Goal: Task Accomplishment & Management: Complete application form

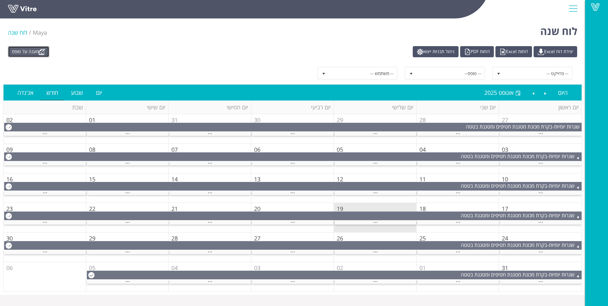
click at [34, 50] on link "מענה על טופס" at bounding box center [28, 51] width 41 height 11
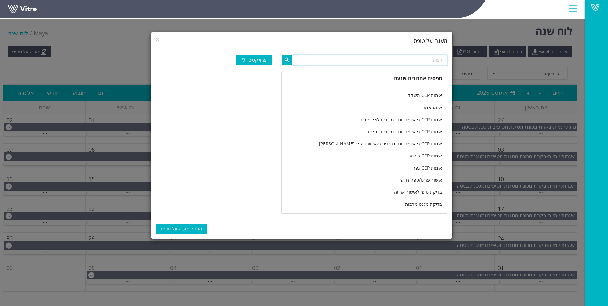
click at [364, 64] on input "text" at bounding box center [370, 60] width 156 height 10
type input "נ"
type input "נפה"
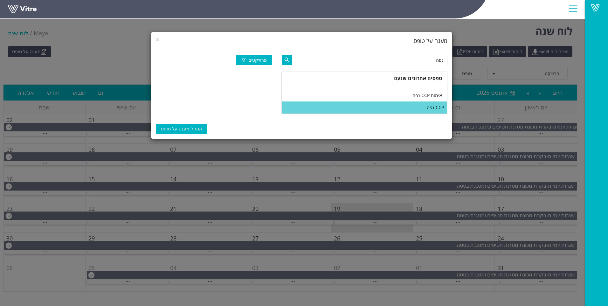
click at [398, 108] on li "CCP נפה" at bounding box center [364, 107] width 165 height 12
click at [183, 125] on span "התחל מענה על טופס" at bounding box center [181, 128] width 41 height 7
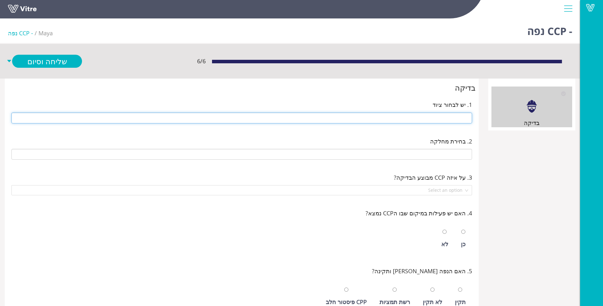
click at [195, 123] on input "text" at bounding box center [241, 118] width 461 height 11
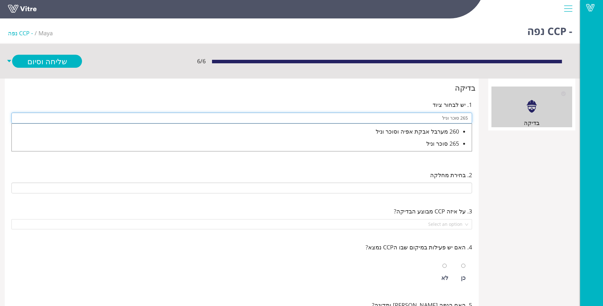
type input "265 סוכר וניל"
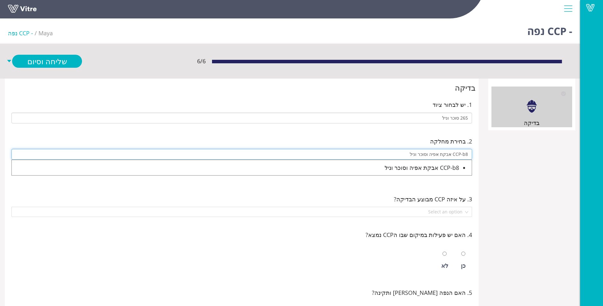
type input "CCP-b8 אבקת אפיה וסוכר וניל"
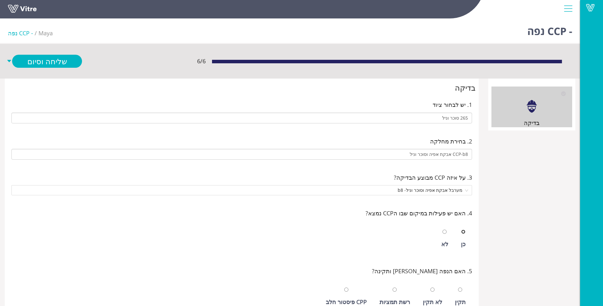
click at [462, 230] on input "radio" at bounding box center [464, 232] width 4 height 4
radio input "true"
click at [458, 288] on input "radio" at bounding box center [460, 290] width 4 height 4
radio input "true"
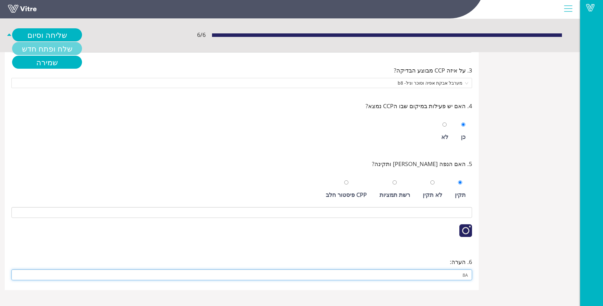
type input "8A"
click at [30, 45] on link "שלח ופתח חדש" at bounding box center [47, 48] width 70 height 13
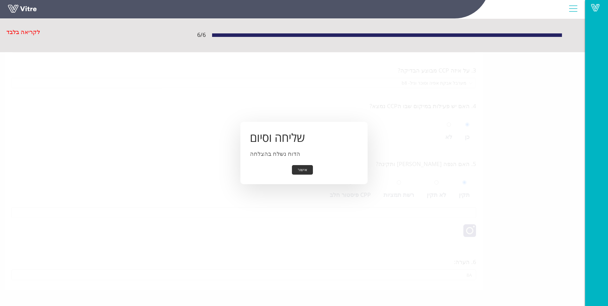
click at [297, 172] on button "אישור" at bounding box center [302, 170] width 21 height 10
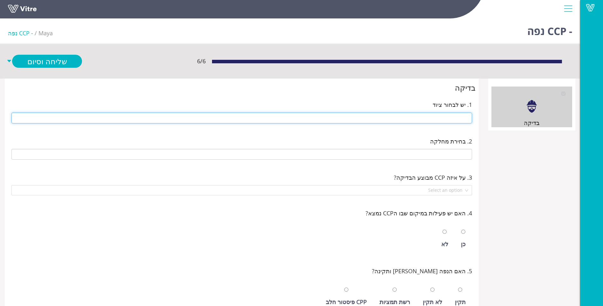
click at [415, 120] on input "text" at bounding box center [241, 118] width 461 height 11
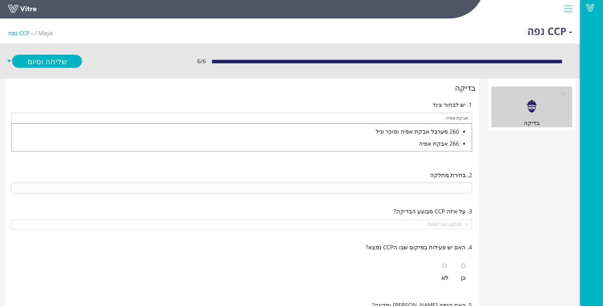
click at [431, 146] on div "266 אבקת אפיה" at bounding box center [236, 143] width 448 height 9
type input "266 אבקת אפיה"
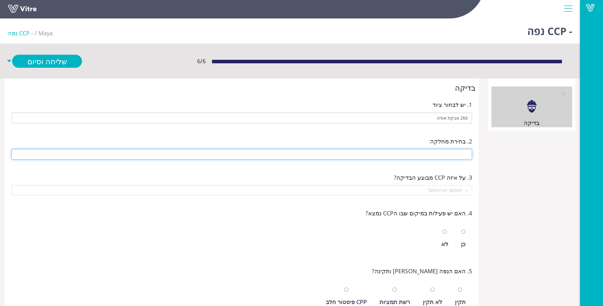
click at [439, 153] on input "text" at bounding box center [241, 154] width 461 height 11
type input "CCP-b8 אבקת אפיה וסוכר וניל"
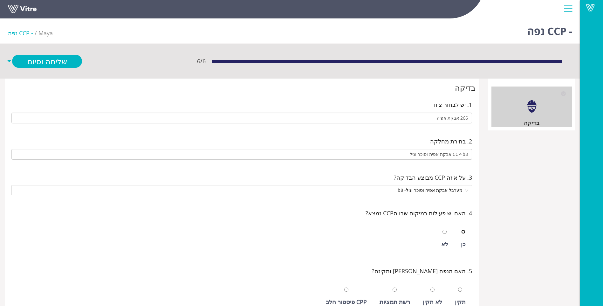
click at [462, 230] on input "radio" at bounding box center [464, 232] width 4 height 4
radio input "true"
click at [458, 288] on input "radio" at bounding box center [460, 290] width 4 height 4
radio input "true"
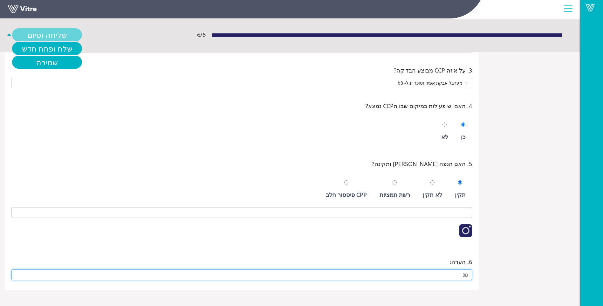
type input "8B"
click at [55, 32] on link "שליחה וסיום" at bounding box center [47, 34] width 70 height 13
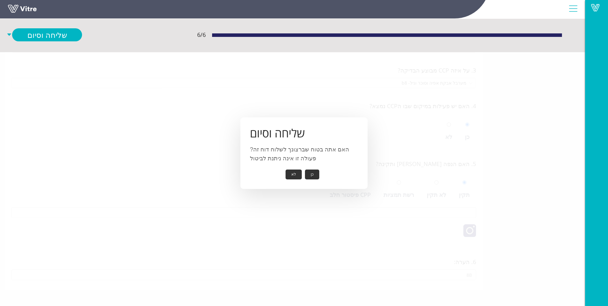
click at [312, 177] on button "כן" at bounding box center [312, 175] width 14 height 10
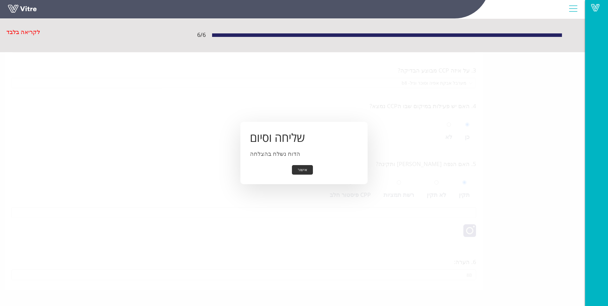
click at [308, 174] on button "אישור" at bounding box center [302, 170] width 21 height 10
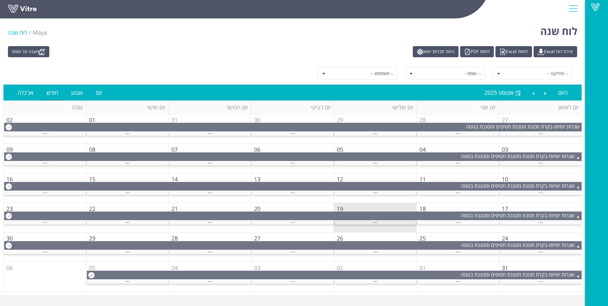
click at [378, 222] on span "..." at bounding box center [375, 220] width 5 height 7
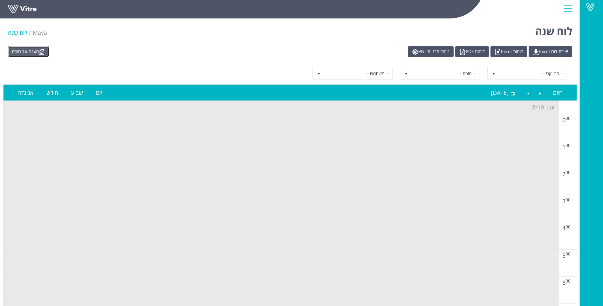
click at [30, 54] on link "מענה על טופס" at bounding box center [28, 51] width 41 height 11
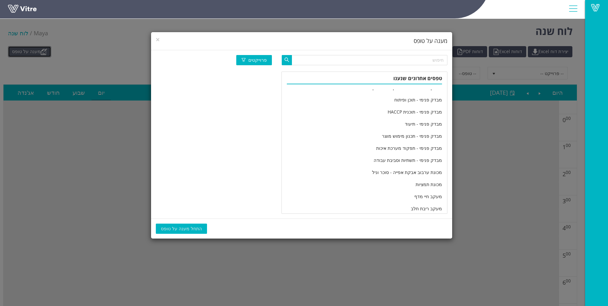
scroll to position [1060, 0]
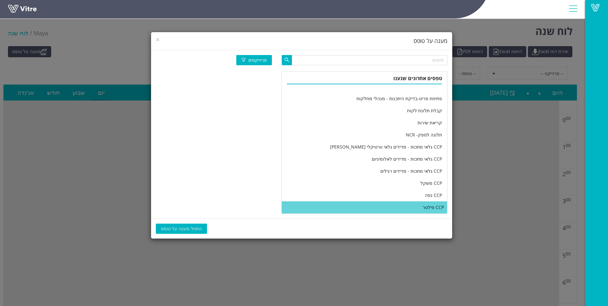
click at [364, 202] on li "CCP פילטר" at bounding box center [364, 207] width 165 height 12
click at [181, 233] on button "התחל מענה על טופס" at bounding box center [181, 229] width 51 height 10
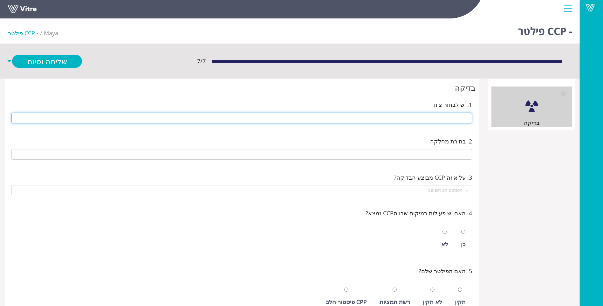
click at [446, 116] on input "text" at bounding box center [241, 118] width 461 height 11
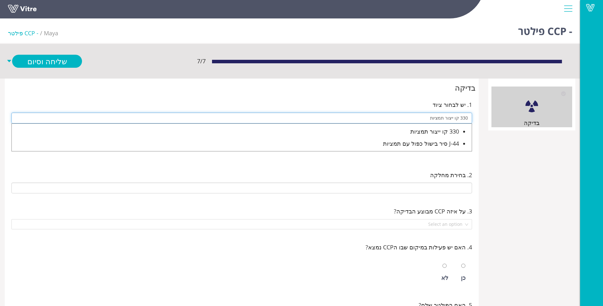
type input "330 קו ייצור תמציות"
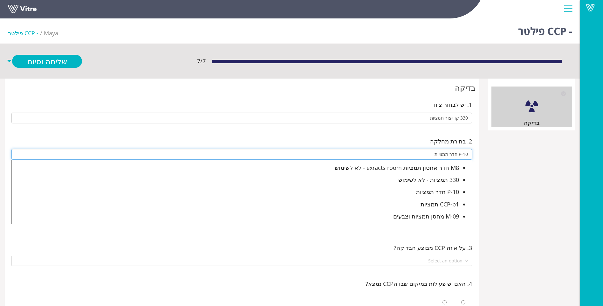
type input "P-10 חדר תמציות"
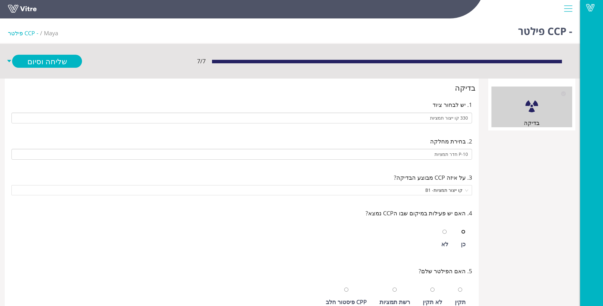
click at [443, 230] on input "radio" at bounding box center [445, 232] width 4 height 4
radio input "true"
click at [462, 230] on input "radio" at bounding box center [464, 232] width 4 height 4
radio input "true"
click at [431, 288] on input "radio" at bounding box center [433, 290] width 4 height 4
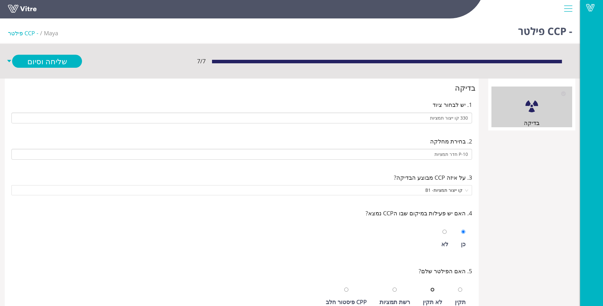
radio input "true"
click at [458, 288] on input "radio" at bounding box center [460, 290] width 4 height 4
radio input "true"
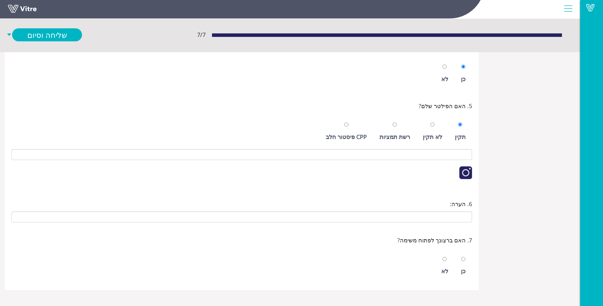
click at [446, 268] on div "לא" at bounding box center [444, 271] width 7 height 9
radio input "true"
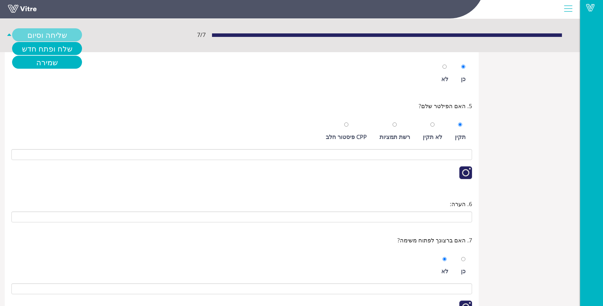
click at [28, 36] on link "שליחה וסיום" at bounding box center [47, 34] width 70 height 13
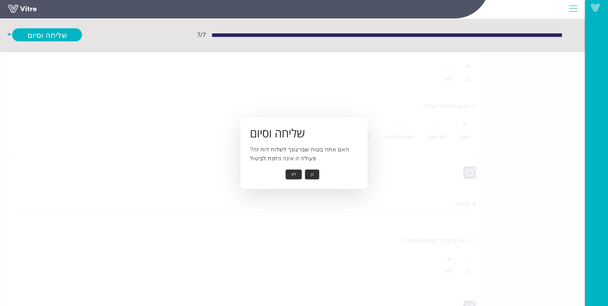
click at [312, 175] on button "כן" at bounding box center [312, 175] width 14 height 10
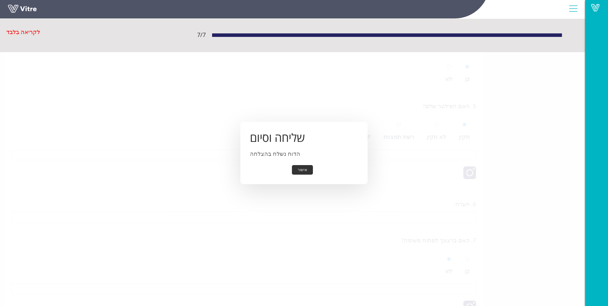
click at [302, 172] on button "אישור" at bounding box center [302, 170] width 21 height 10
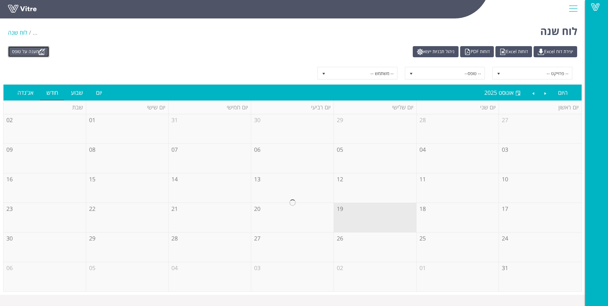
click at [16, 51] on link "מענה על טופס" at bounding box center [28, 51] width 41 height 11
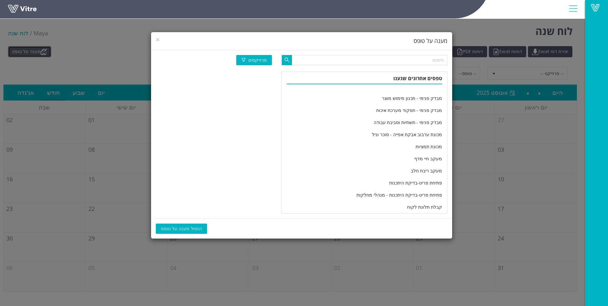
scroll to position [1060, 0]
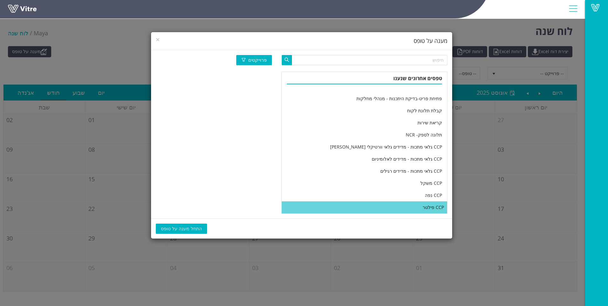
click at [361, 205] on li "CCP פילטר" at bounding box center [364, 207] width 165 height 12
click at [189, 224] on button "התחל מענה על טופס" at bounding box center [181, 229] width 51 height 10
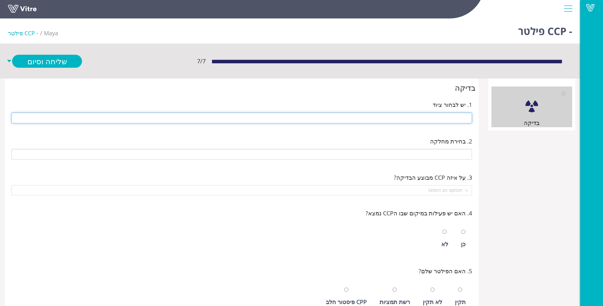
click at [425, 117] on input "text" at bounding box center [241, 118] width 461 height 11
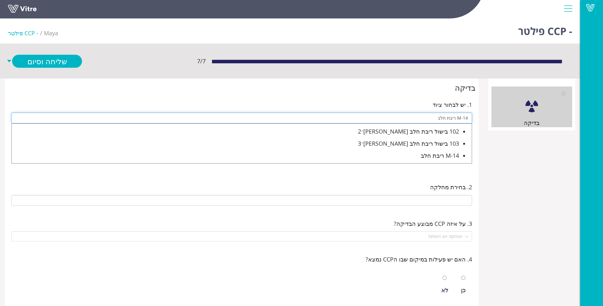
type input "M-14 ריבת חלב"
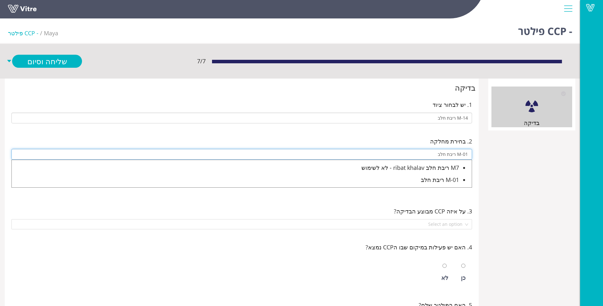
type input "M-01 ריבת חלב"
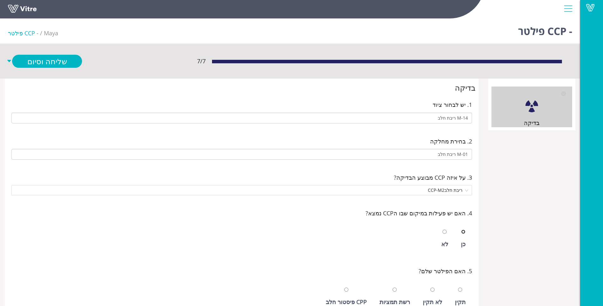
click at [462, 230] on input "radio" at bounding box center [464, 232] width 4 height 4
radio input "true"
click at [458, 288] on input "radio" at bounding box center [460, 290] width 4 height 4
radio input "true"
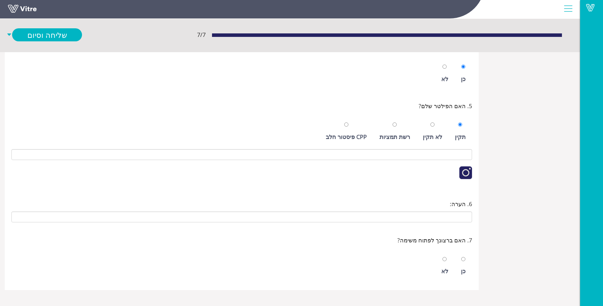
click at [438, 271] on div "כן לא" at bounding box center [241, 264] width 461 height 32
click at [441, 272] on div "לא" at bounding box center [444, 265] width 13 height 29
radio input "true"
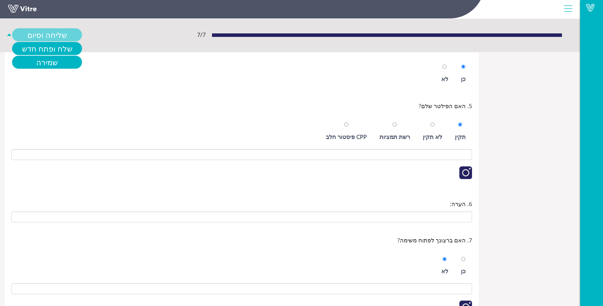
click at [45, 38] on link "שליחה וסיום" at bounding box center [47, 34] width 70 height 13
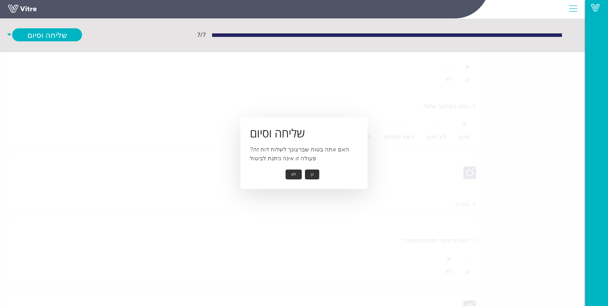
click at [309, 176] on button "כן" at bounding box center [312, 175] width 14 height 10
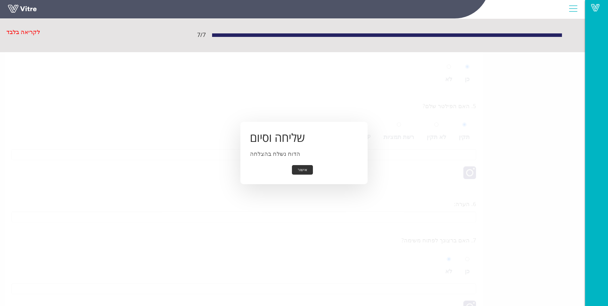
click at [307, 171] on button "אישור" at bounding box center [302, 170] width 21 height 10
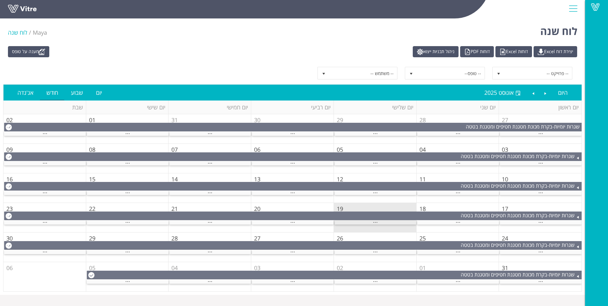
click at [376, 223] on span "..." at bounding box center [375, 220] width 5 height 7
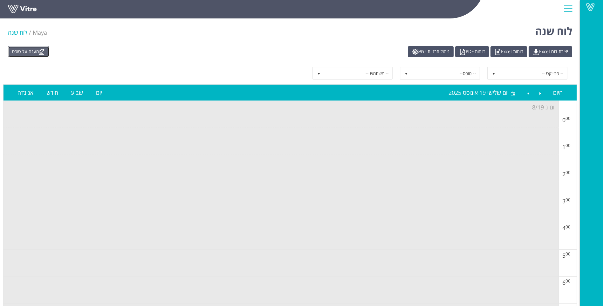
click at [42, 54] on img at bounding box center [42, 52] width 6 height 6
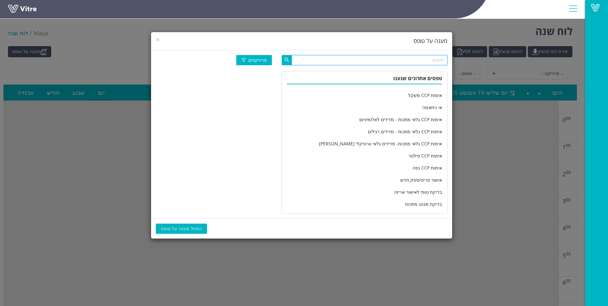
click at [320, 56] on input "text" at bounding box center [370, 60] width 156 height 10
type input "לחות"
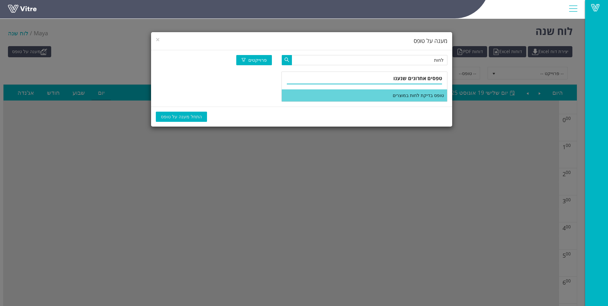
click at [384, 99] on li "טופס בדיקת לחות במוצרים" at bounding box center [364, 95] width 165 height 12
click at [175, 114] on span "התחל מענה על טופס" at bounding box center [181, 116] width 41 height 7
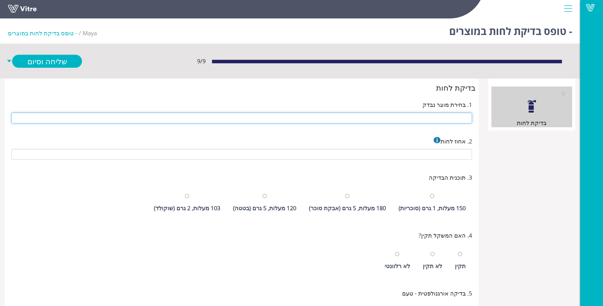
click at [383, 119] on input "text" at bounding box center [241, 118] width 461 height 11
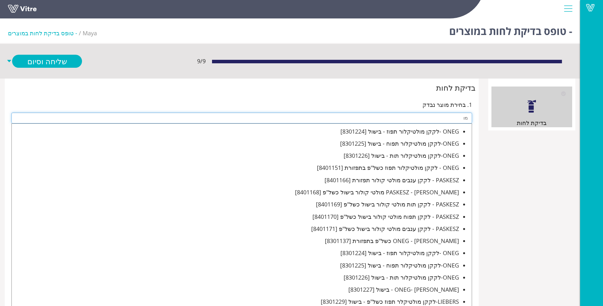
type input "מ"
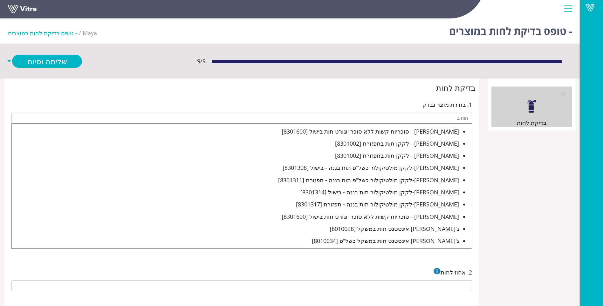
click at [440, 196] on div "[PERSON_NAME]-לקקן מולטיקולור תות בננה - בישול [8301314]" at bounding box center [236, 192] width 448 height 9
type input "[PERSON_NAME]-לקקן מולטיקולור תות בננה - בישול [8301314]"
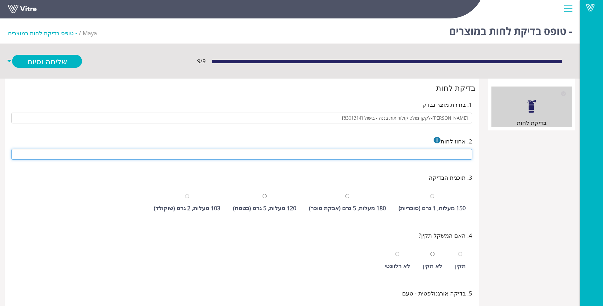
click at [454, 158] on input "text" at bounding box center [241, 154] width 461 height 11
type input "1.3"
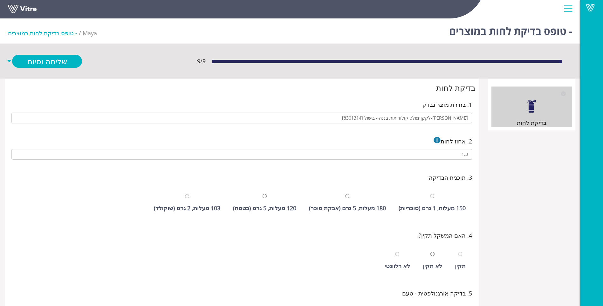
click at [434, 191] on div "150 מעלות, 1 גרם (סוכריות)" at bounding box center [432, 202] width 73 height 29
radio input "true"
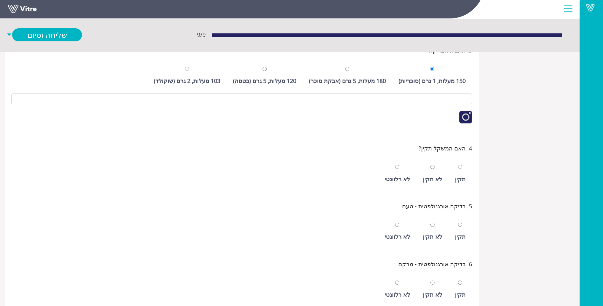
click at [462, 179] on div "תקין" at bounding box center [460, 179] width 11 height 9
radio input "true"
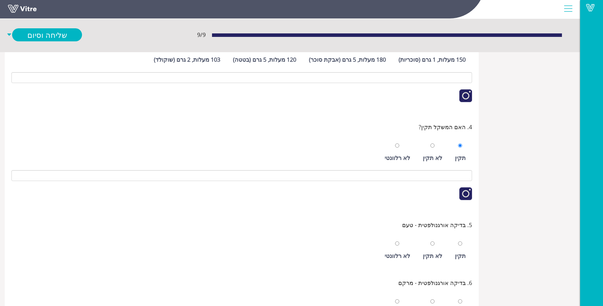
scroll to position [191, 0]
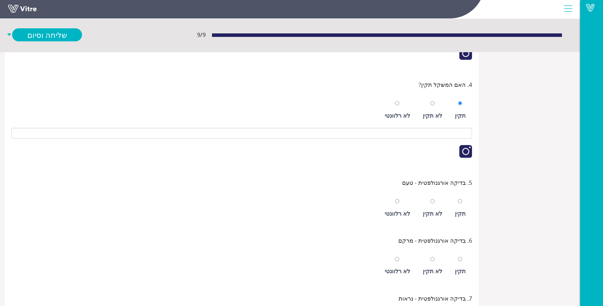
click at [465, 202] on div "תקין" at bounding box center [460, 207] width 17 height 29
radio input "true"
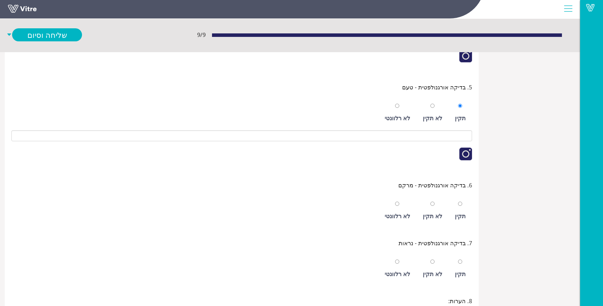
click at [466, 216] on div "תקין" at bounding box center [460, 216] width 11 height 9
radio input "true"
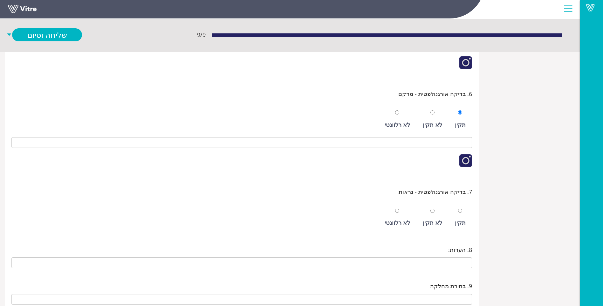
scroll to position [382, 0]
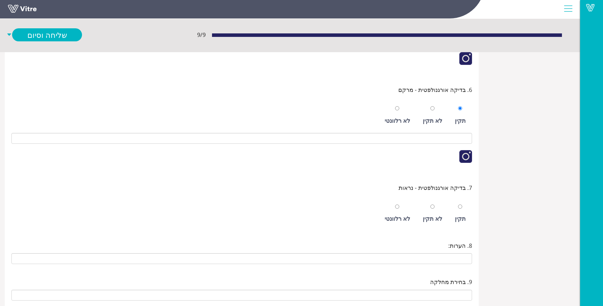
click at [462, 216] on div "תקין" at bounding box center [460, 218] width 11 height 9
radio input "true"
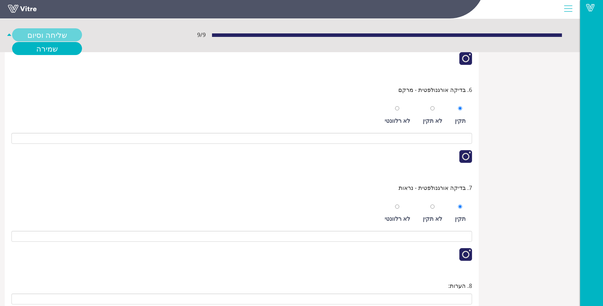
click at [52, 36] on link "שליחה וסיום" at bounding box center [47, 34] width 70 height 13
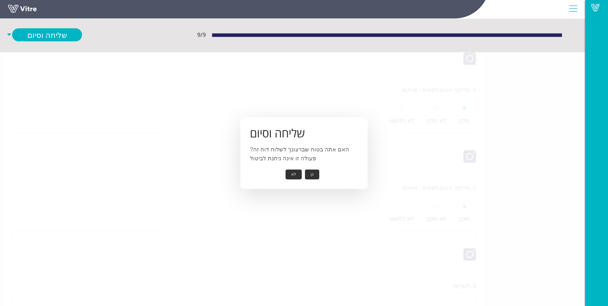
click at [310, 174] on button "כן" at bounding box center [312, 175] width 14 height 10
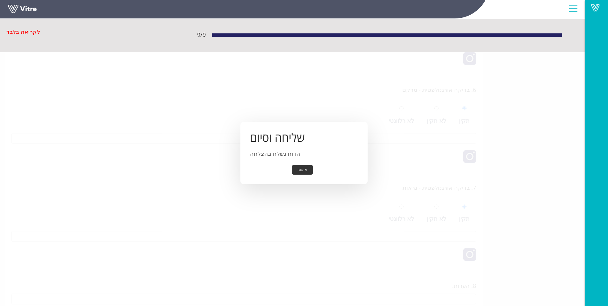
click at [310, 174] on button "אישור" at bounding box center [302, 170] width 21 height 10
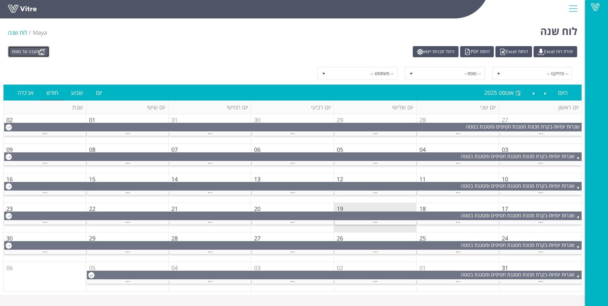
click at [35, 52] on link "מענה על טופס" at bounding box center [28, 51] width 41 height 11
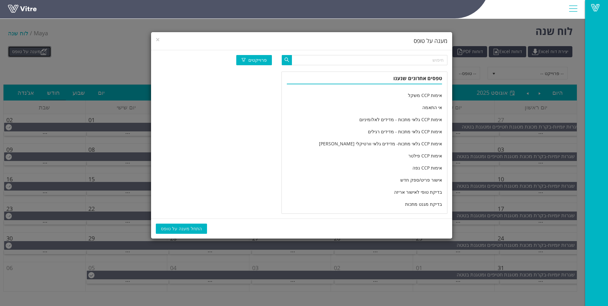
scroll to position [1060, 0]
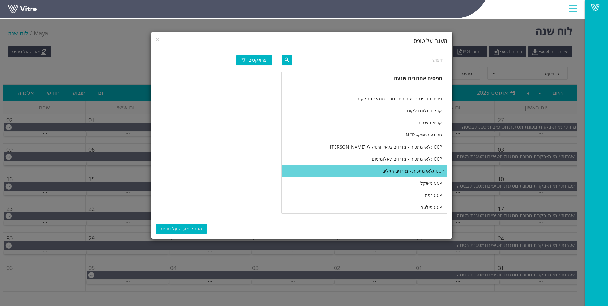
click at [364, 170] on li "CCP גלאי מתכות - מדידים רגילים" at bounding box center [364, 171] width 165 height 12
click at [183, 228] on span "התחל מענה על טופס" at bounding box center [181, 228] width 41 height 7
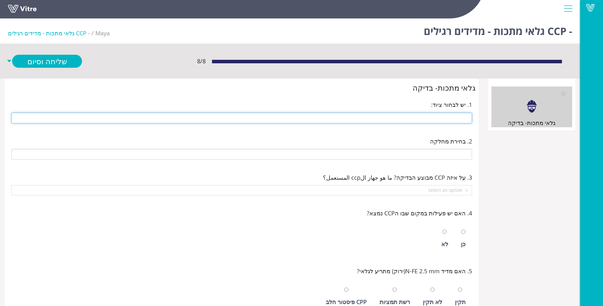
click at [403, 115] on input "text" at bounding box center [241, 118] width 461 height 11
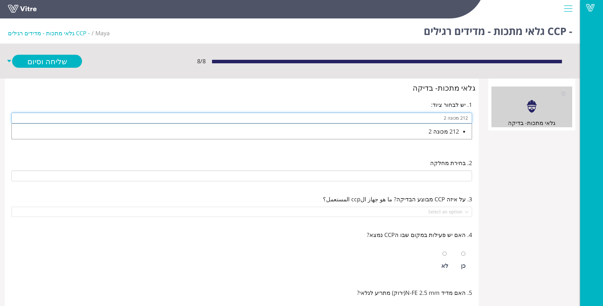
type input "212 מכונה 2"
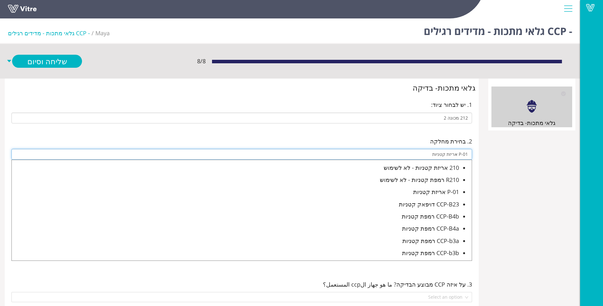
type input "P-01 אריזת קטניות"
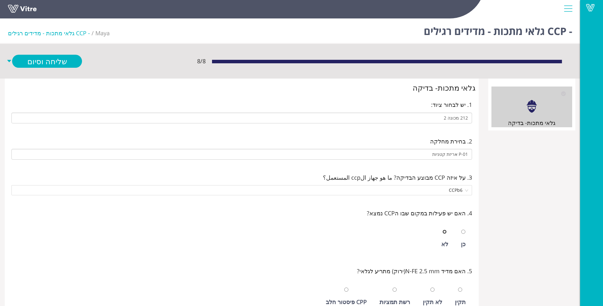
click at [443, 230] on input "radio" at bounding box center [445, 232] width 4 height 4
radio input "true"
click at [462, 230] on input "radio" at bounding box center [464, 232] width 4 height 4
radio input "true"
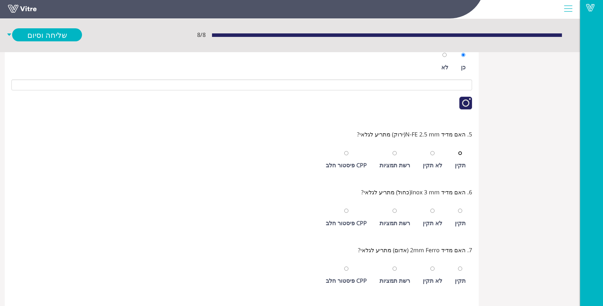
click at [458, 151] on input "radio" at bounding box center [460, 153] width 4 height 4
radio input "true"
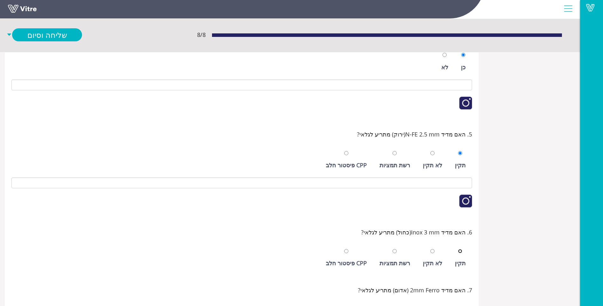
click at [458, 249] on input "radio" at bounding box center [460, 251] width 4 height 4
radio input "true"
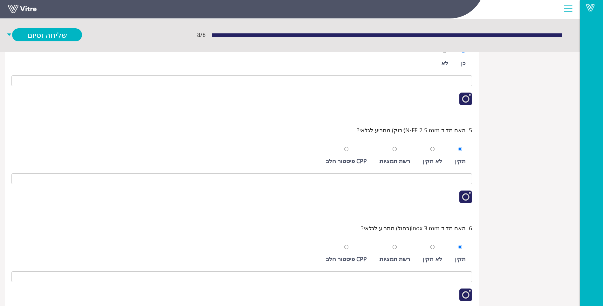
scroll to position [303, 0]
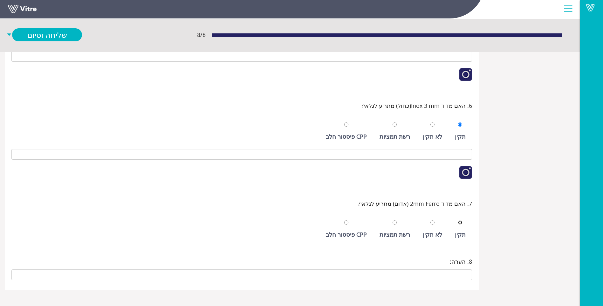
click at [458, 220] on input "radio" at bounding box center [460, 222] width 4 height 4
radio input "true"
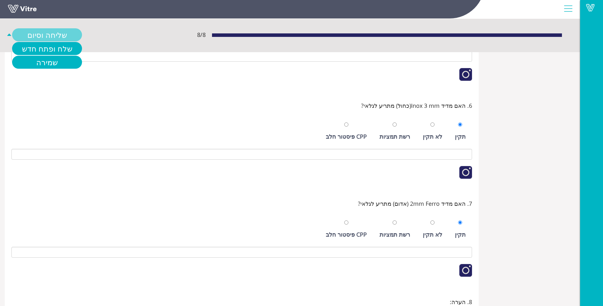
click at [44, 36] on link "שליחה וסיום" at bounding box center [47, 34] width 70 height 13
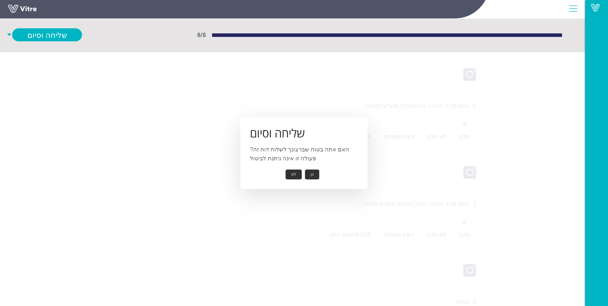
click at [311, 171] on button "כן" at bounding box center [312, 175] width 14 height 10
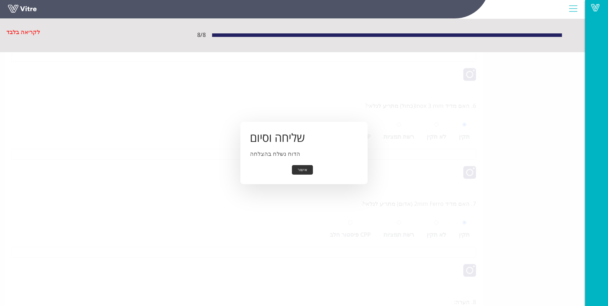
click at [305, 171] on button "אישור" at bounding box center [302, 170] width 21 height 10
